Goal: Task Accomplishment & Management: Manage account settings

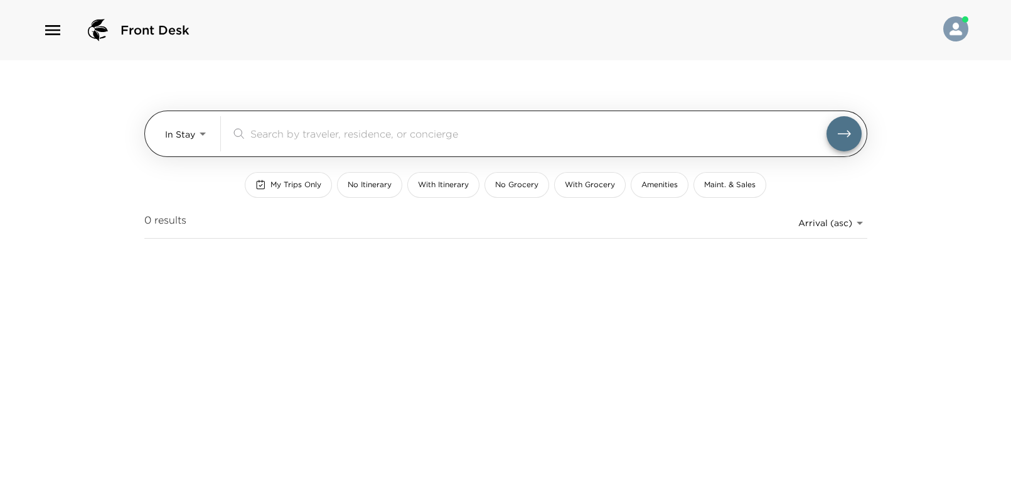
click at [196, 138] on body "Front Desk In Stay In-Stay ​ My Trips Only No Itinerary With Itinerary No Groce…" at bounding box center [505, 241] width 1011 height 483
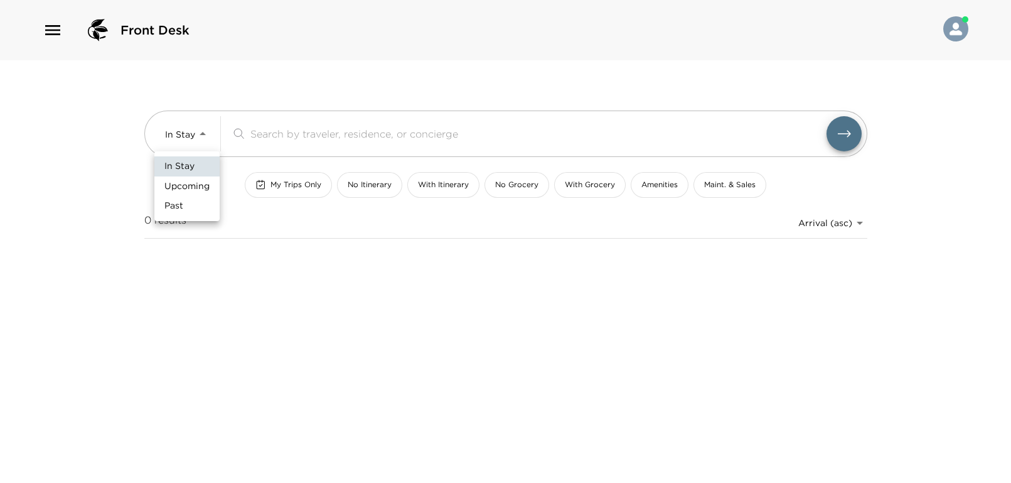
click at [188, 190] on span "Upcoming" at bounding box center [186, 186] width 45 height 13
type input "Upcoming"
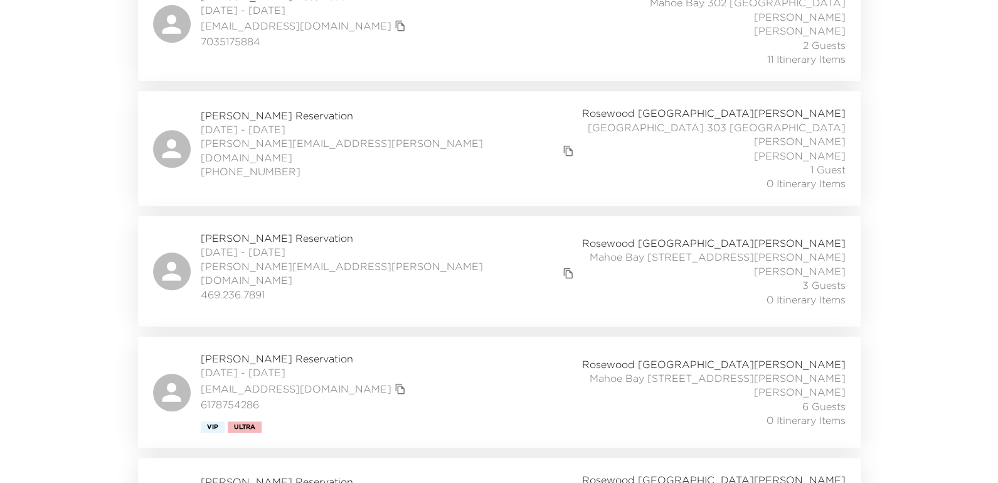
scroll to position [250, 0]
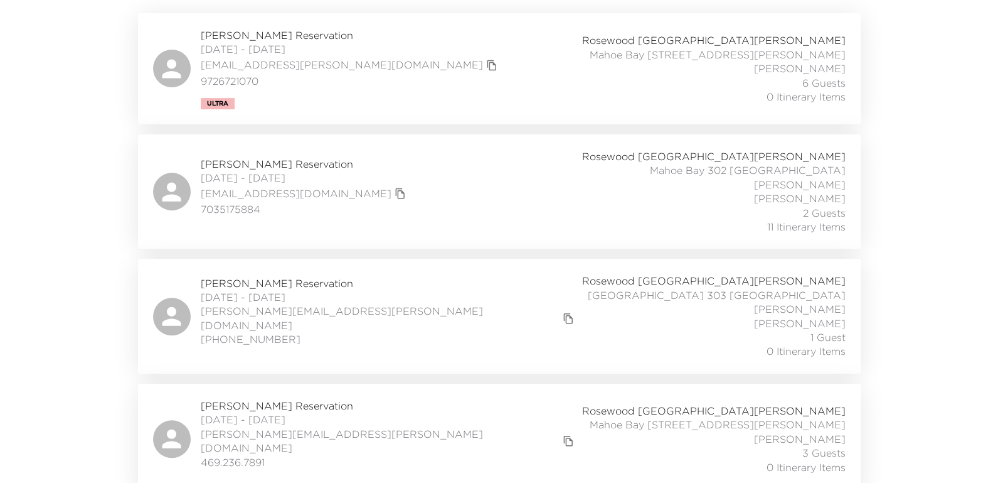
click at [228, 157] on span "Jim Butz Reservation" at bounding box center [305, 164] width 208 height 14
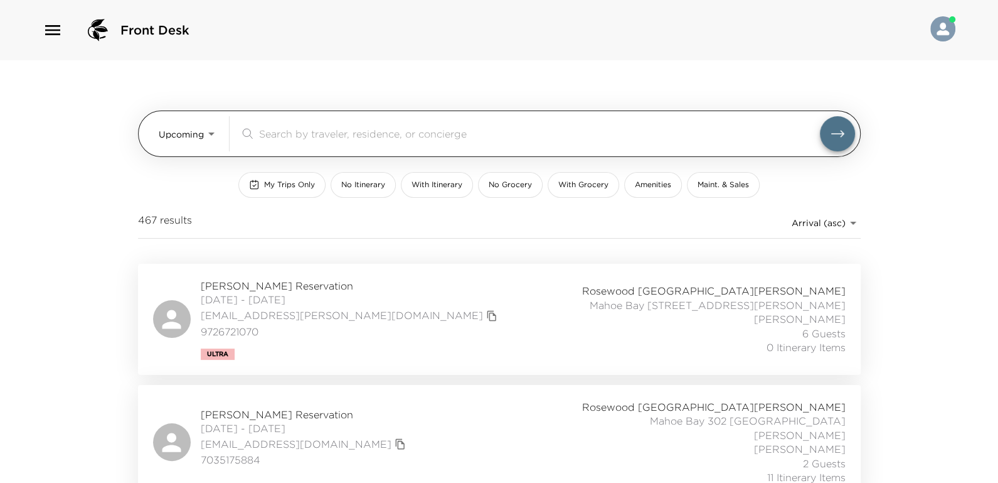
click at [292, 134] on input "search" at bounding box center [539, 133] width 561 height 14
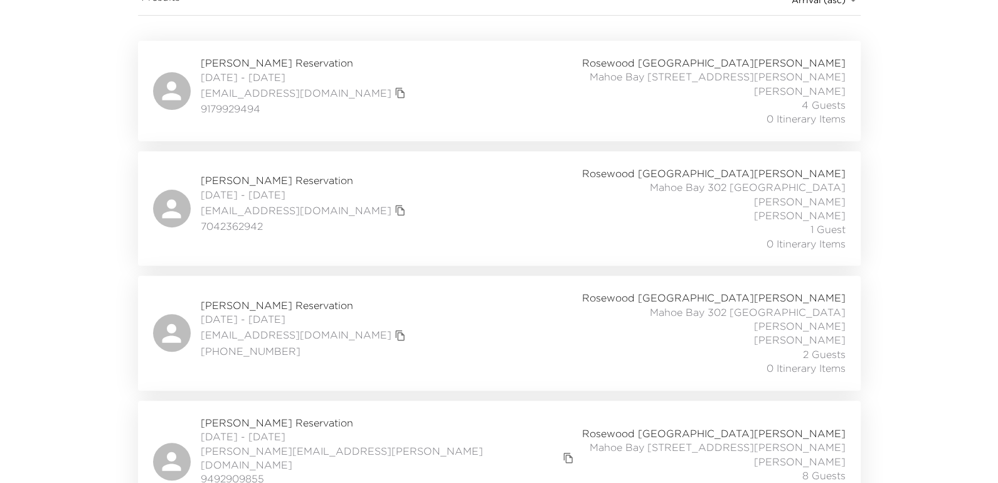
scroll to position [55, 0]
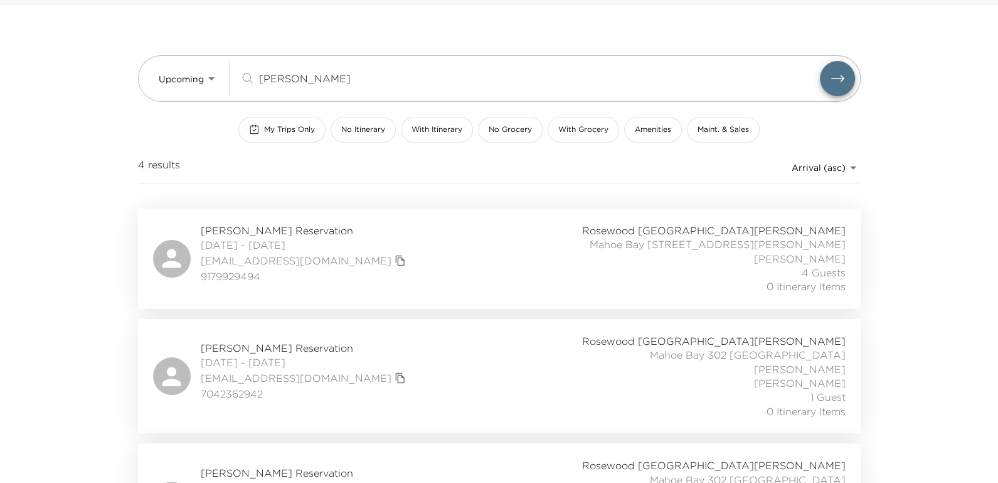
type input "mindy"
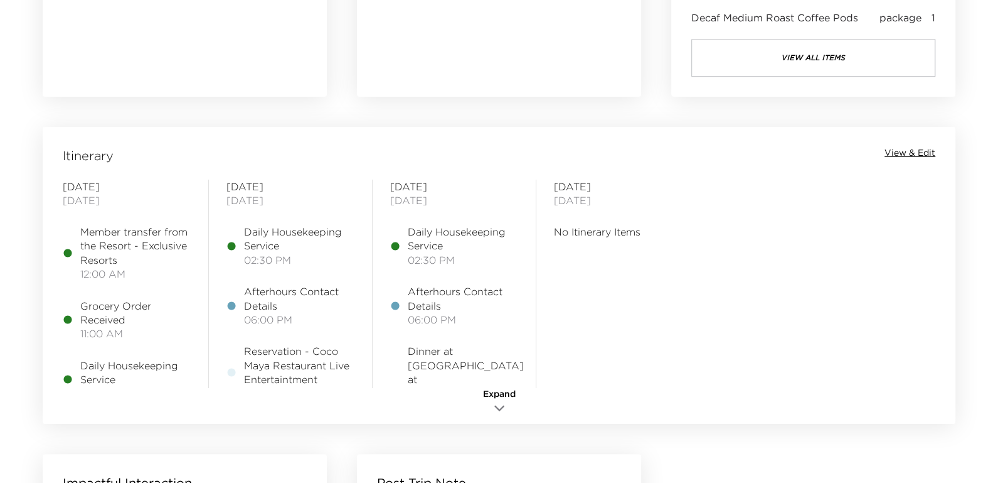
scroll to position [1004, 0]
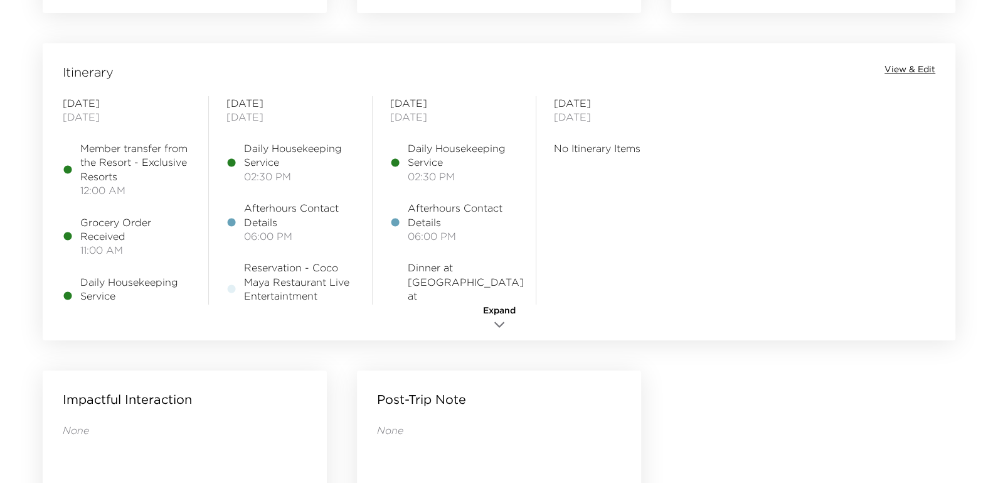
click at [932, 66] on span "View & Edit" at bounding box center [910, 69] width 51 height 13
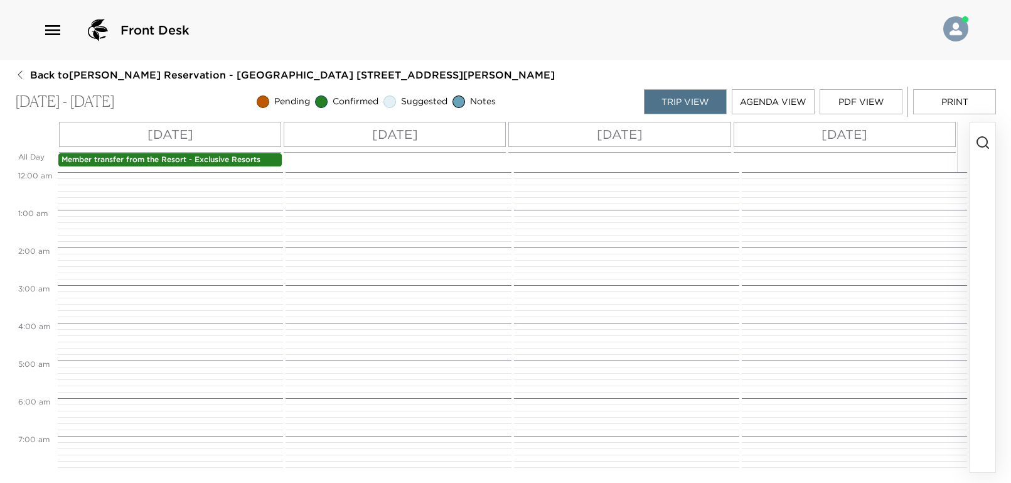
scroll to position [414, 0]
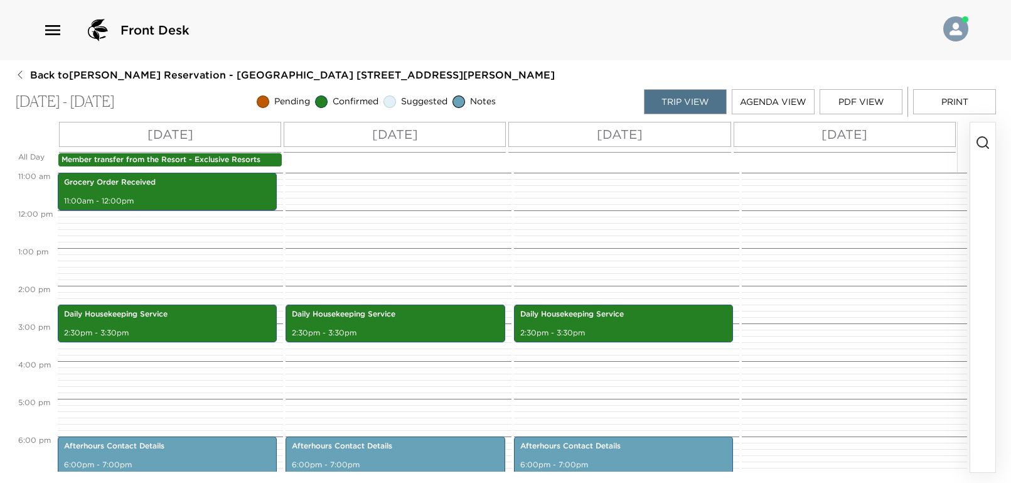
click at [214, 156] on p "Member transfer from the Resort - Exclusive Resorts" at bounding box center [170, 159] width 217 height 11
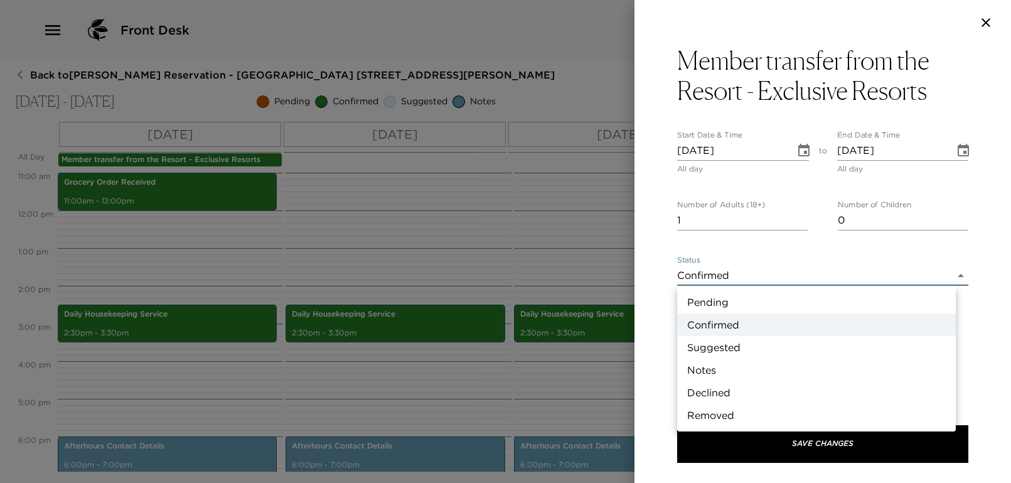
click at [782, 268] on body "Front Desk Back to [PERSON_NAME] Reservation - [GEOGRAPHIC_DATA] [STREET_ADDRES…" at bounding box center [505, 241] width 1011 height 483
click at [731, 363] on li "Notes" at bounding box center [816, 369] width 279 height 23
type input "Concierge Note"
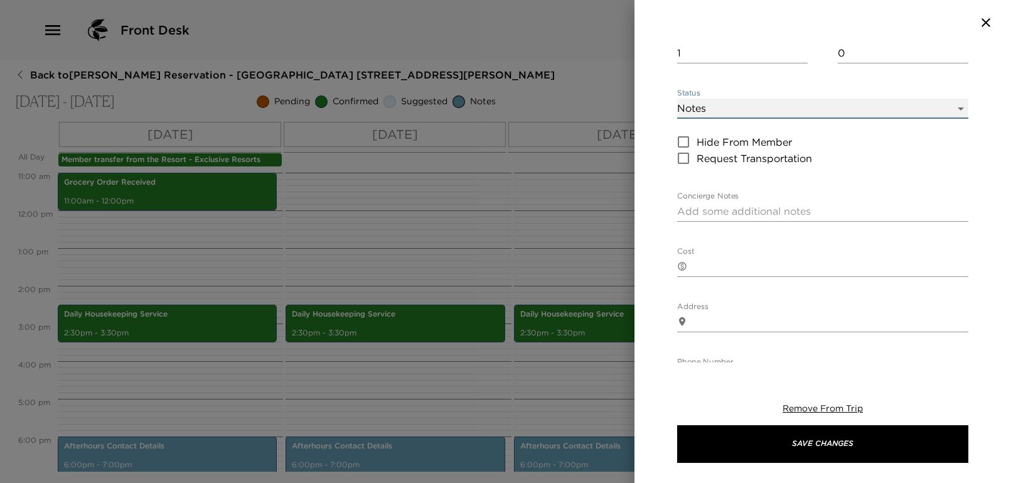
scroll to position [335, 0]
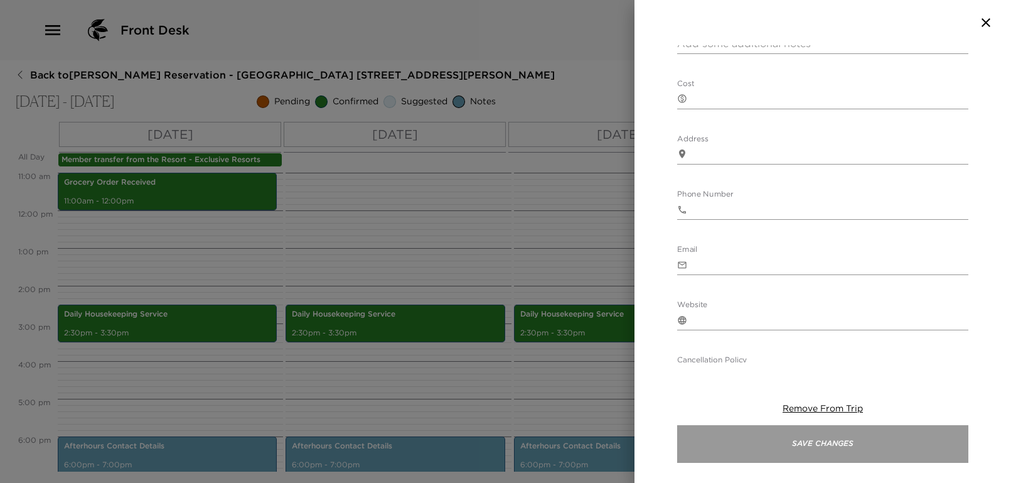
click at [830, 442] on button "Save Changes" at bounding box center [822, 444] width 291 height 38
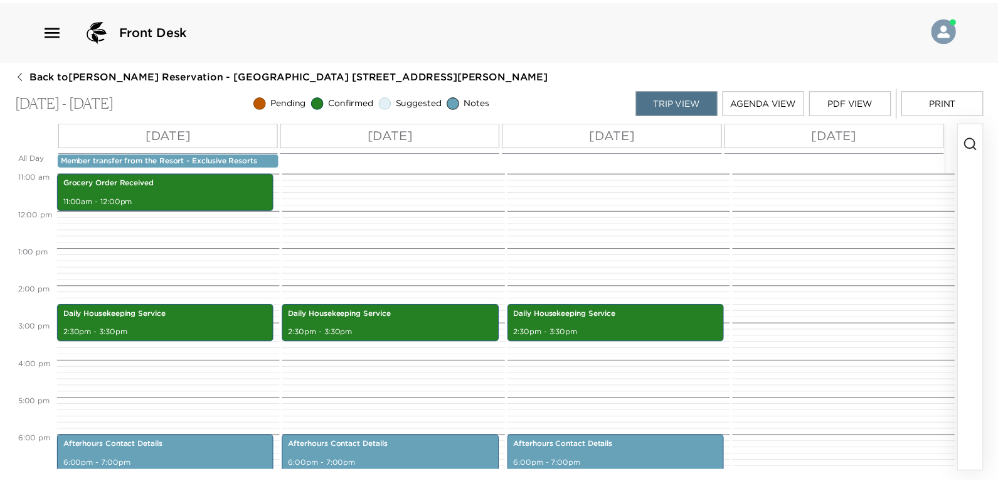
scroll to position [247, 0]
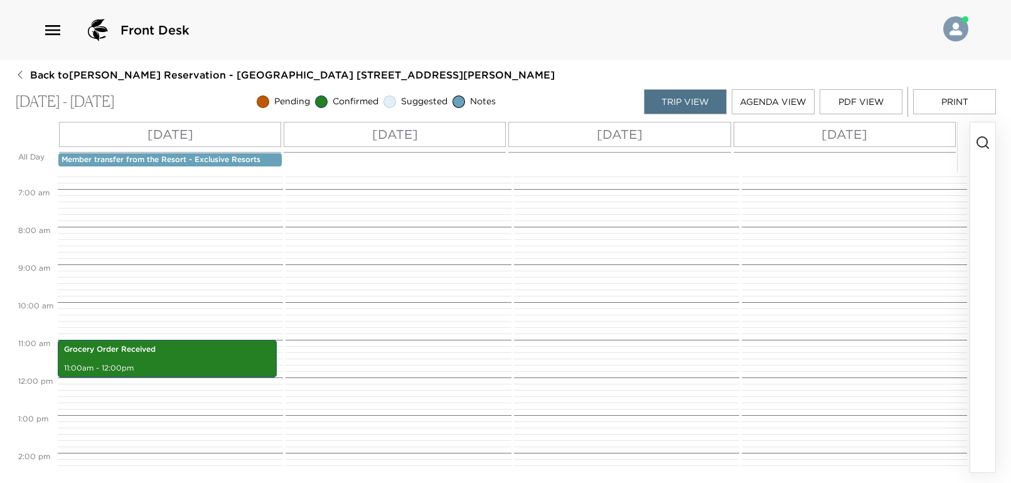
click at [23, 75] on icon "button" at bounding box center [20, 75] width 10 height 10
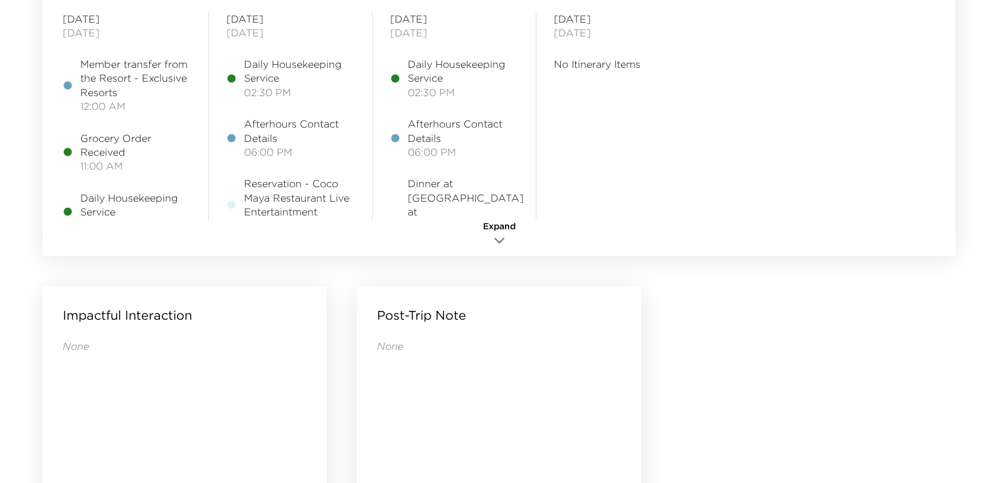
scroll to position [1004, 0]
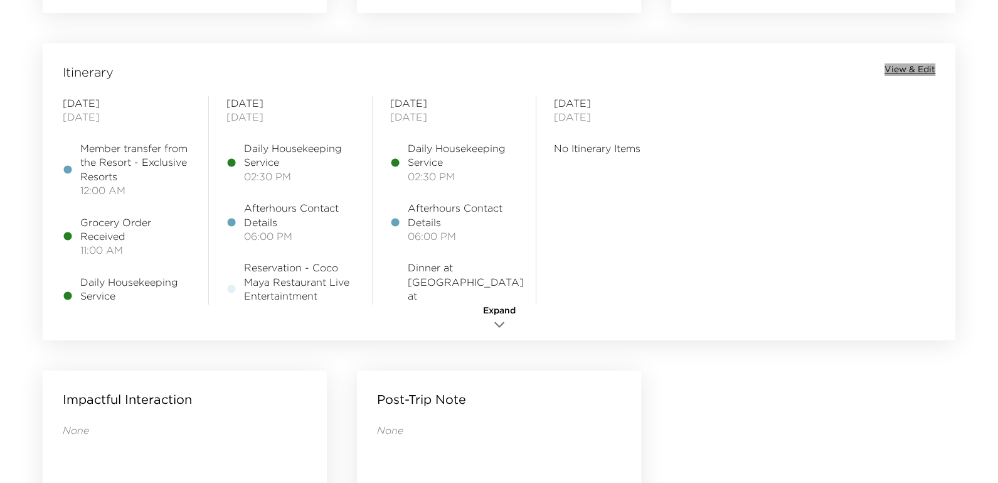
click at [924, 69] on span "View & Edit" at bounding box center [910, 69] width 51 height 13
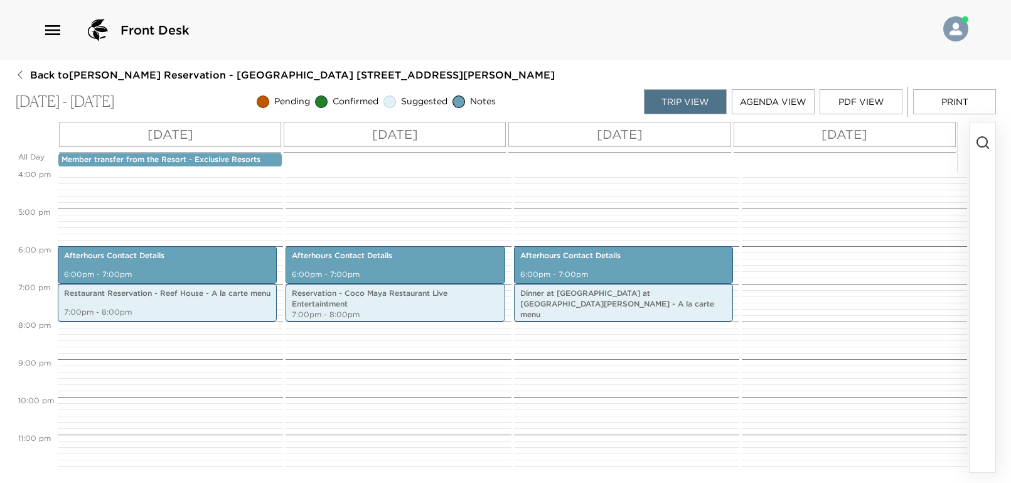
scroll to position [353, 0]
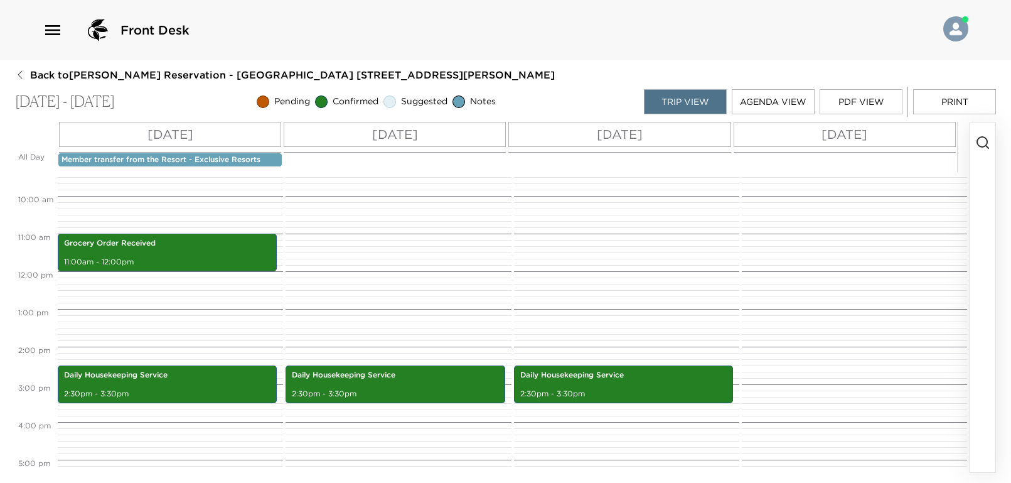
click at [865, 99] on button "PDF View" at bounding box center [861, 101] width 83 height 25
